Goal: Transaction & Acquisition: Subscribe to service/newsletter

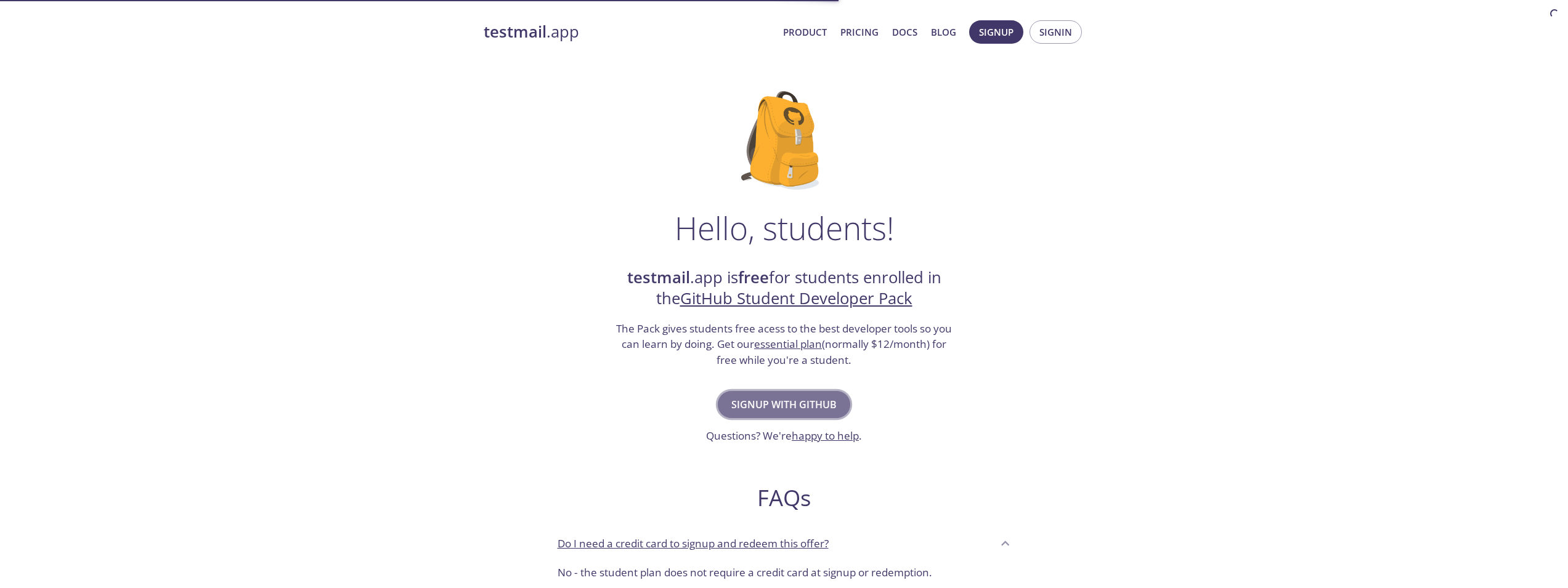
click at [803, 411] on span "Signup with GitHub" at bounding box center [784, 405] width 106 height 18
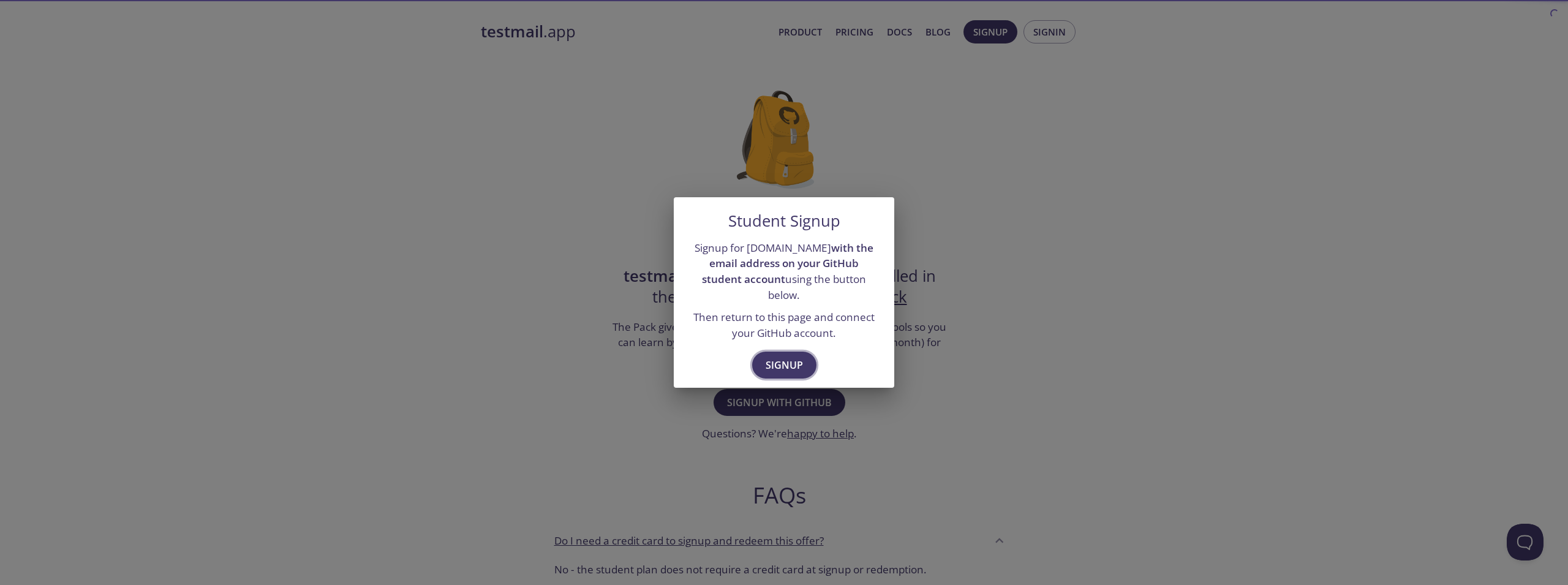
click at [796, 362] on span "Signup" at bounding box center [784, 365] width 37 height 18
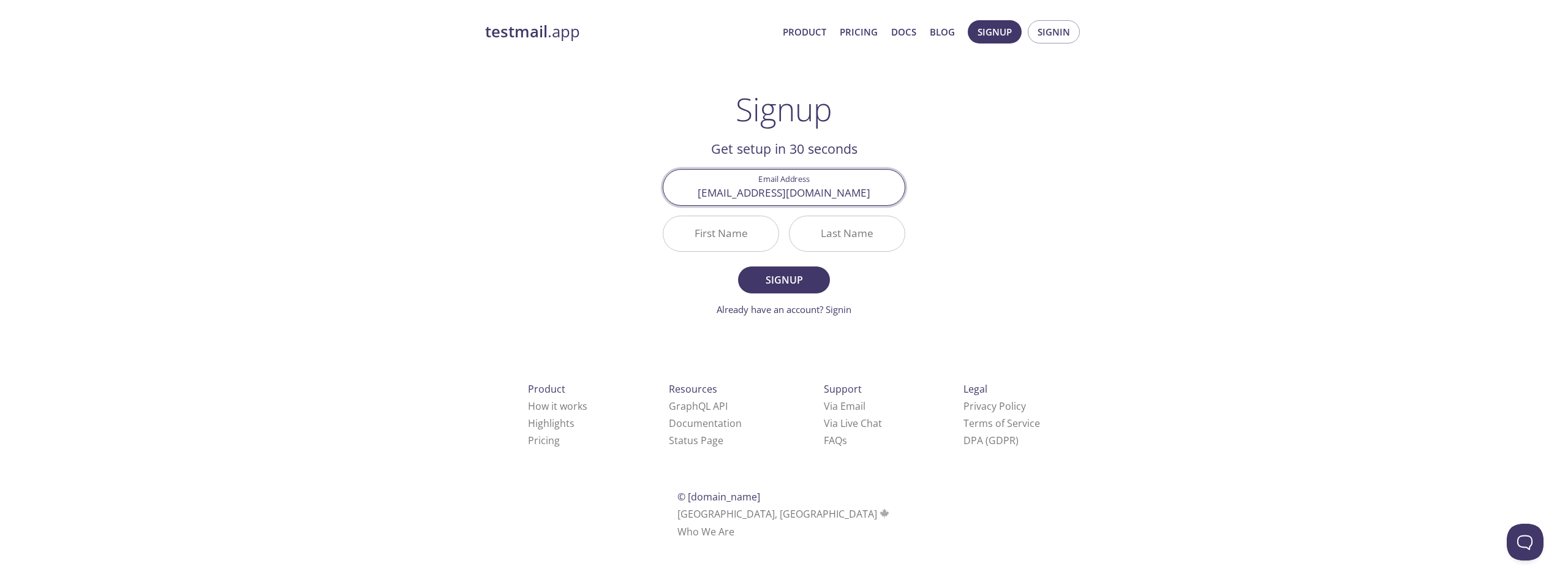
type input "[EMAIL_ADDRESS][DOMAIN_NAME]"
type input "[PERSON_NAME]"
click at [816, 282] on span "Signup" at bounding box center [784, 280] width 65 height 18
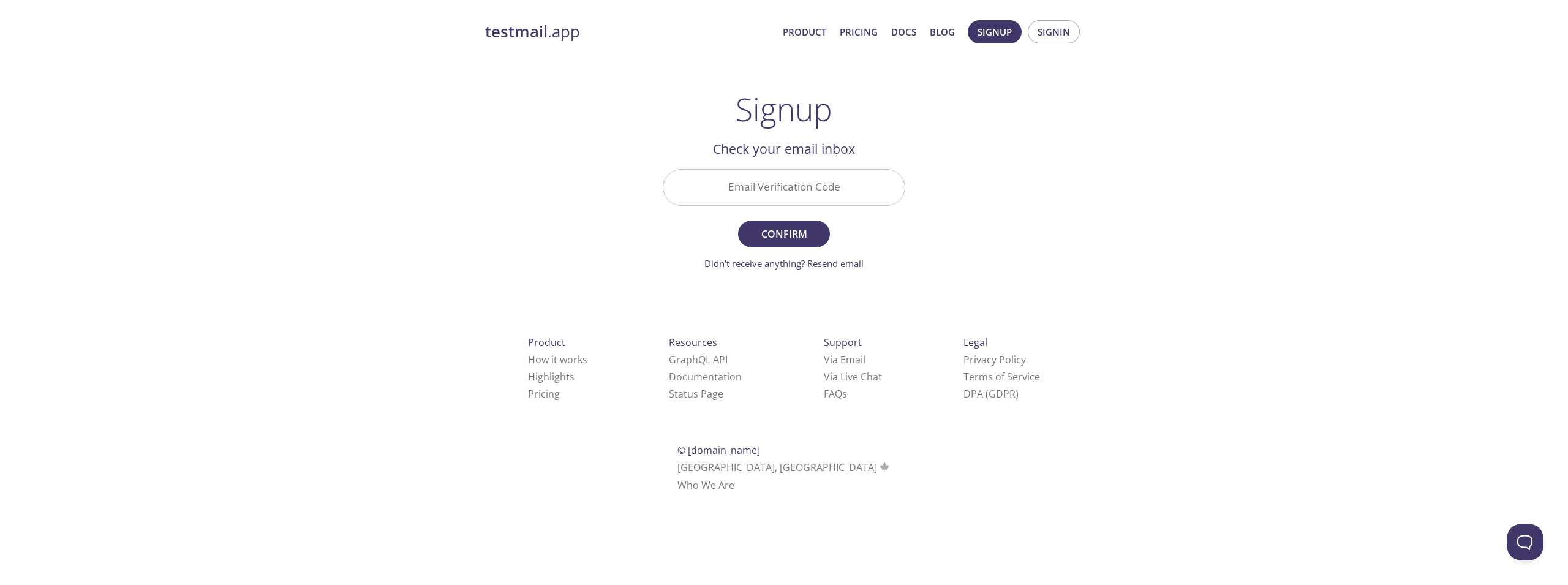
click at [782, 203] on input "Email Verification Code" at bounding box center [784, 188] width 241 height 35
paste input "GZTP9EB"
type input "GZTP9EB"
click at [798, 238] on span "Confirm" at bounding box center [784, 234] width 65 height 18
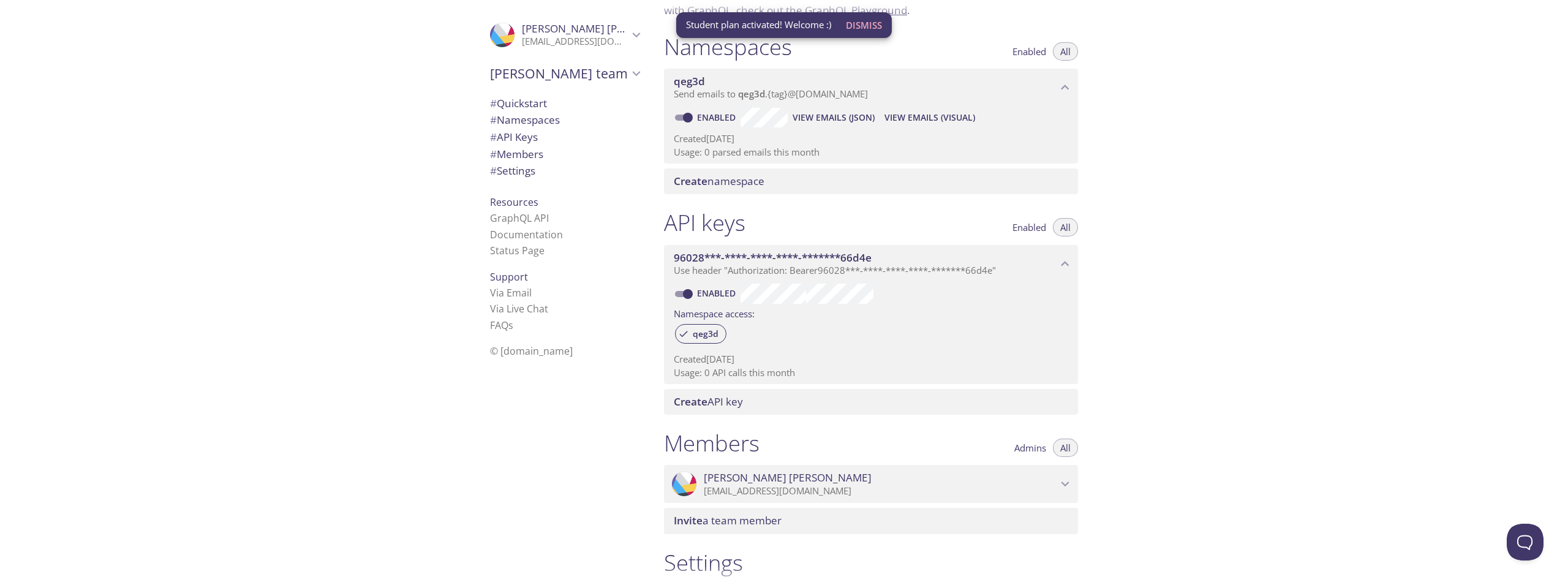
scroll to position [122, 0]
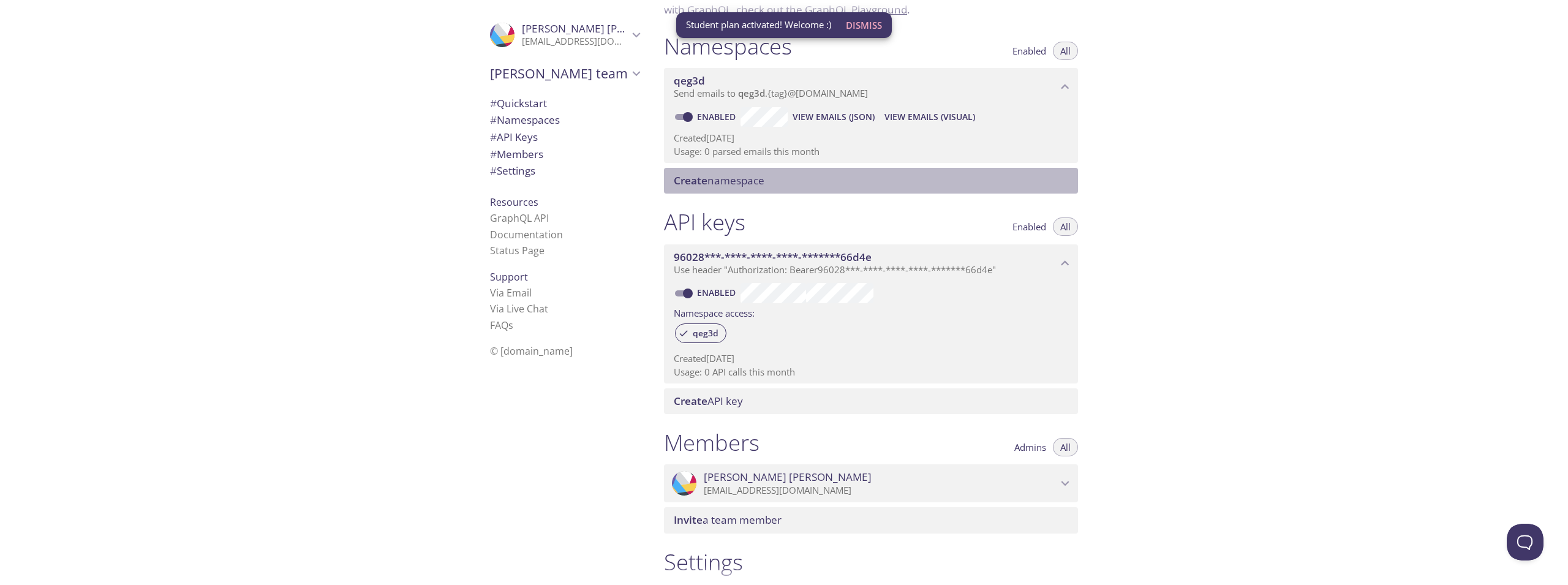
click at [726, 177] on span "Create namespace" at bounding box center [719, 180] width 91 height 14
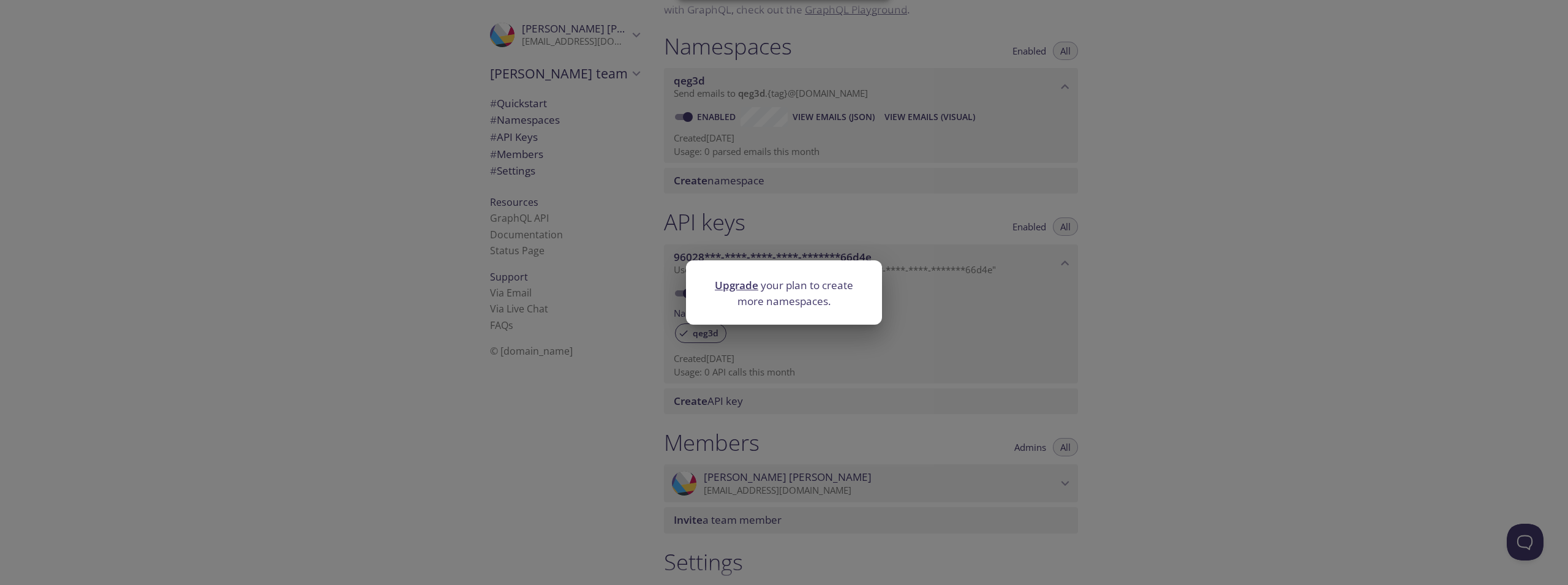
click at [904, 214] on div "Upgrade your plan to create more namespaces." at bounding box center [784, 292] width 1568 height 585
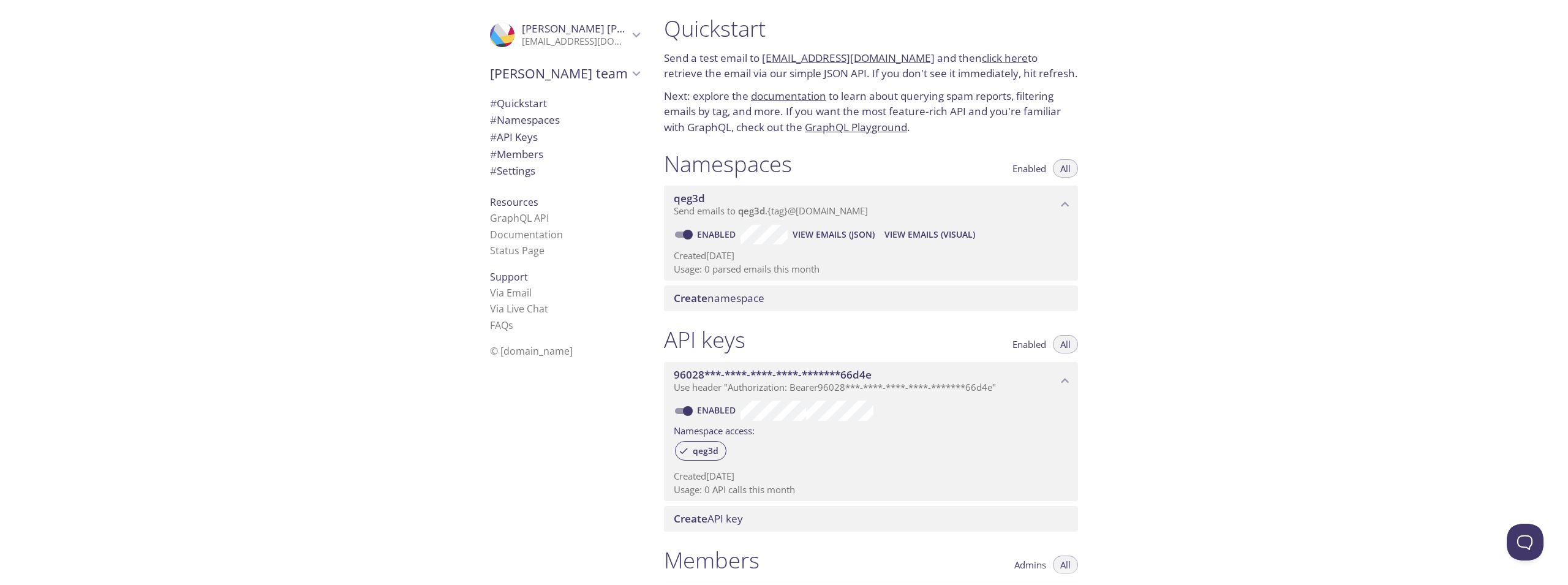
scroll to position [0, 0]
